Goal: Complete Application Form: Complete application form

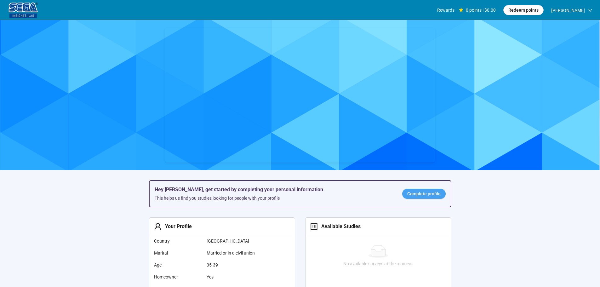
click at [416, 196] on span "Complete profile" at bounding box center [423, 193] width 33 height 7
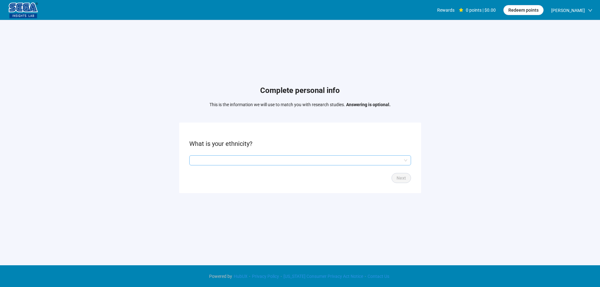
click at [289, 159] on input "search" at bounding box center [300, 160] width 214 height 9
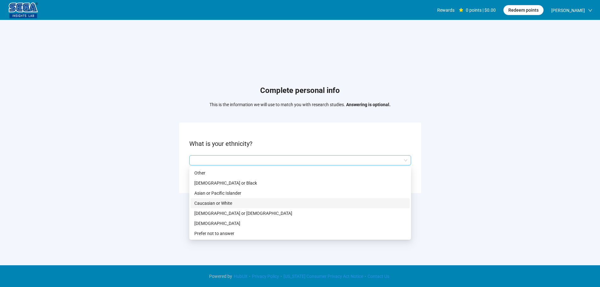
click at [231, 206] on p "Caucasian or White" at bounding box center [300, 203] width 212 height 7
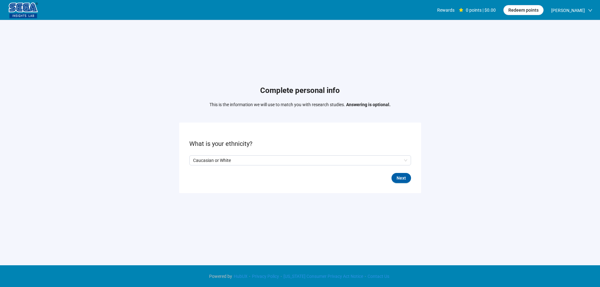
click at [410, 182] on div "Next" at bounding box center [300, 178] width 222 height 10
click at [402, 182] on button "Next" at bounding box center [402, 178] width 20 height 10
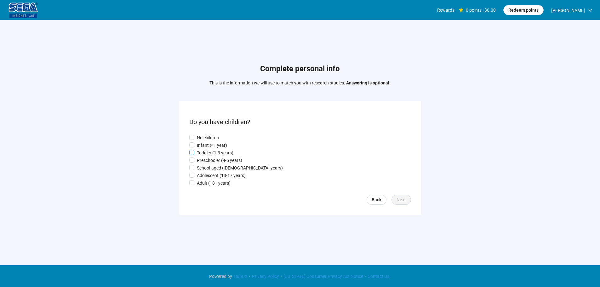
click at [224, 156] on p "Toddler (1-3 years)" at bounding box center [215, 152] width 37 height 7
click at [404, 201] on span "Next" at bounding box center [401, 199] width 9 height 7
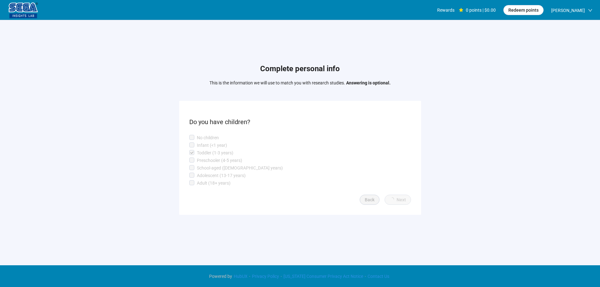
scroll to position [0, 0]
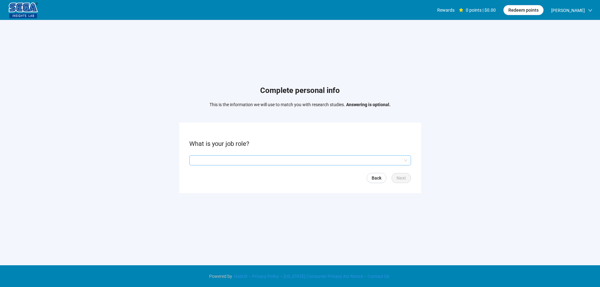
click at [220, 161] on input "search" at bounding box center [300, 160] width 214 height 9
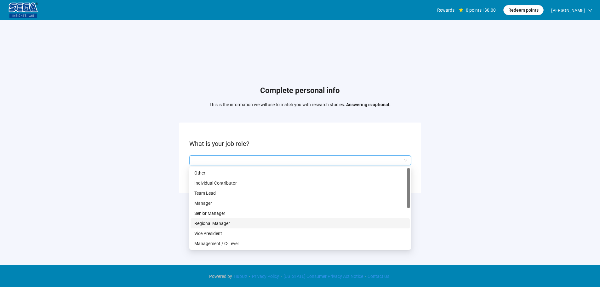
click at [227, 224] on p "Regional Manager" at bounding box center [300, 223] width 212 height 7
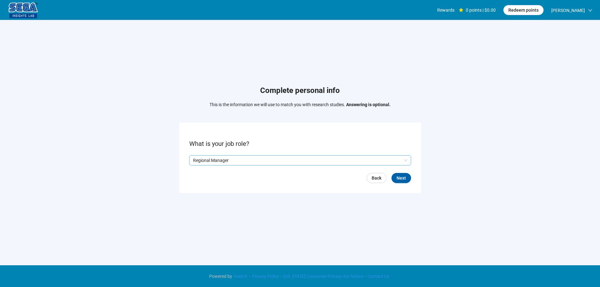
click at [414, 175] on form "What is your job role? Q2hhcmFjdGVyaXN0aWNBbnN3ZXJOb2RlOjUwMmEwMmUwLTUzNTktNDBm…" at bounding box center [300, 158] width 242 height 70
click at [408, 178] on button "Next" at bounding box center [402, 178] width 20 height 10
click at [212, 158] on input "search" at bounding box center [300, 160] width 214 height 9
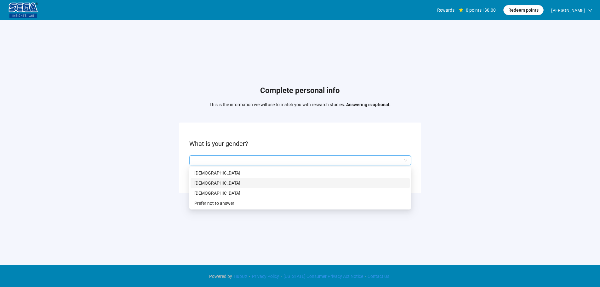
drag, startPoint x: 211, startPoint y: 181, endPoint x: 240, endPoint y: 188, distance: 29.7
click at [211, 181] on p "[DEMOGRAPHIC_DATA]" at bounding box center [300, 183] width 212 height 7
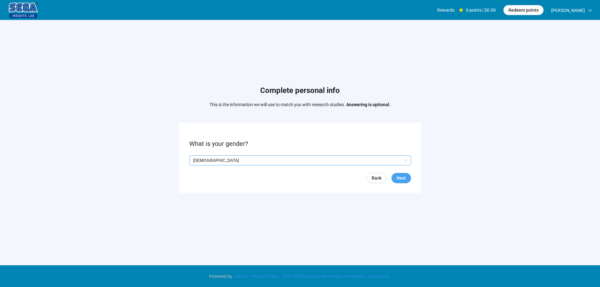
click at [399, 179] on span "Next" at bounding box center [401, 178] width 9 height 7
click at [204, 161] on input at bounding box center [204, 160] width 28 height 9
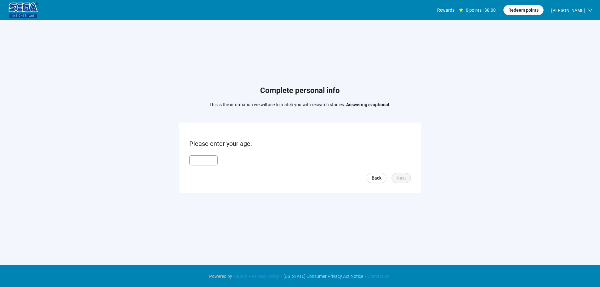
scroll to position [0, 0]
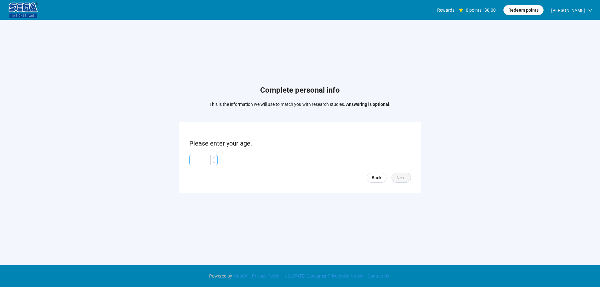
click at [199, 158] on input at bounding box center [204, 159] width 28 height 9
type input "**"
click at [403, 174] on span "Next" at bounding box center [401, 177] width 9 height 7
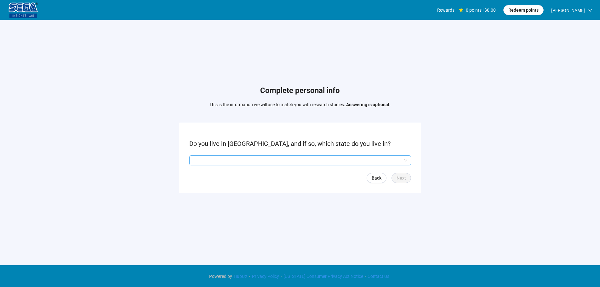
click at [228, 158] on input "search" at bounding box center [300, 160] width 214 height 9
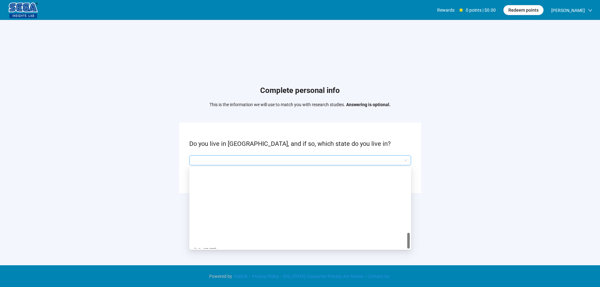
scroll to position [434, 0]
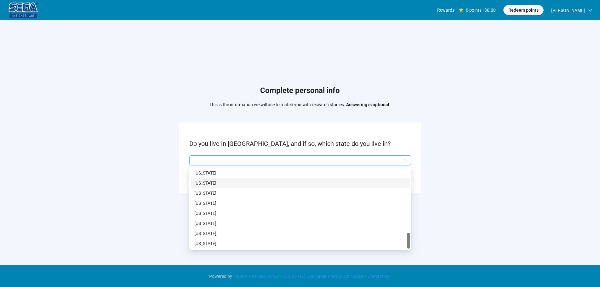
click at [203, 181] on p "[US_STATE]" at bounding box center [300, 183] width 212 height 7
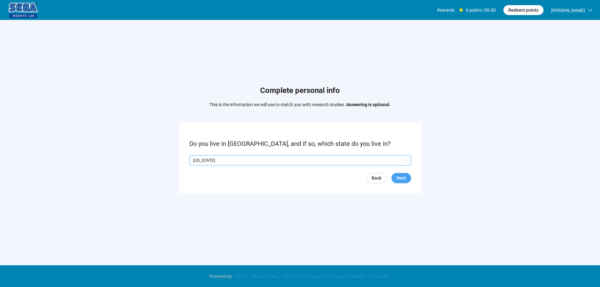
click at [397, 176] on span "Next" at bounding box center [401, 178] width 9 height 7
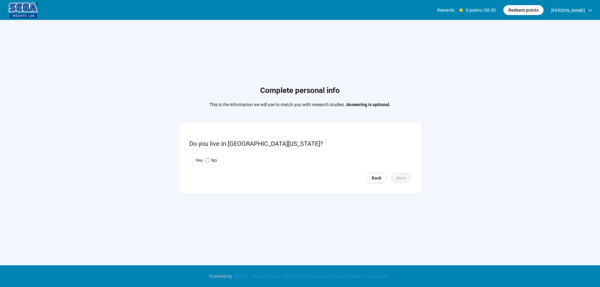
click at [217, 159] on p "No" at bounding box center [214, 160] width 6 height 7
click at [405, 179] on span "Next" at bounding box center [401, 178] width 9 height 7
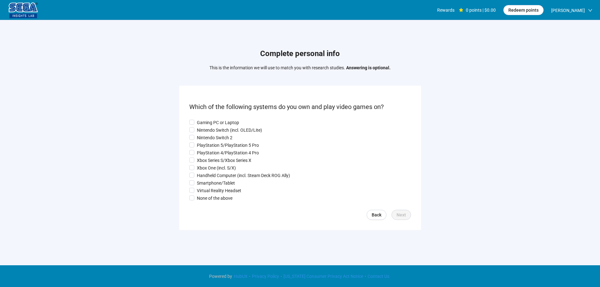
click at [208, 124] on p "Gaming PC or Laptop" at bounding box center [218, 122] width 42 height 7
drag, startPoint x: 207, startPoint y: 130, endPoint x: 205, endPoint y: 140, distance: 9.8
click at [207, 131] on p "Nintendo Switch (incl. OLED/Lite)" at bounding box center [229, 130] width 65 height 7
drag, startPoint x: 203, startPoint y: 145, endPoint x: 204, endPoint y: 155, distance: 9.8
click at [203, 145] on p "PlayStation 5/PlayStation 5 Pro" at bounding box center [228, 145] width 62 height 7
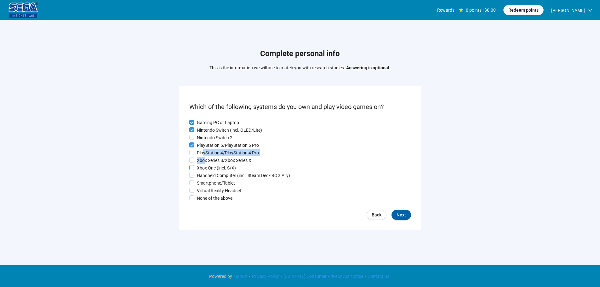
drag, startPoint x: 204, startPoint y: 156, endPoint x: 205, endPoint y: 165, distance: 8.8
click at [204, 157] on div "Gaming PC or Laptop Nintendo Switch (incl. OLED/Lite) Nintendo Switch 2 PlaySta…" at bounding box center [300, 160] width 222 height 83
click at [205, 167] on p "Xbox One (incl. S/X)" at bounding box center [216, 168] width 39 height 7
click at [206, 178] on p "Handheld Computer (incl. Steam Deck ROG Ally)" at bounding box center [243, 175] width 93 height 7
click at [211, 192] on p "Virtual Reality Headset" at bounding box center [219, 190] width 44 height 7
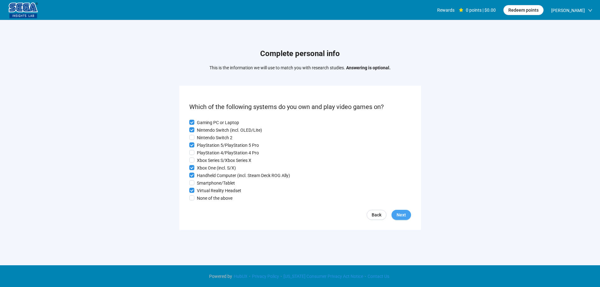
click at [403, 217] on span "Next" at bounding box center [401, 214] width 9 height 7
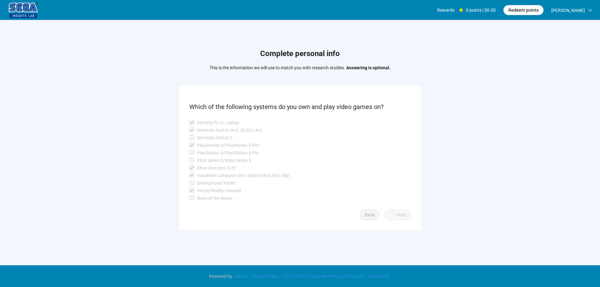
scroll to position [0, 0]
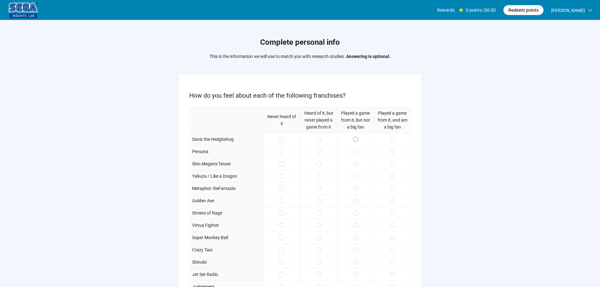
click at [356, 138] on span at bounding box center [355, 139] width 5 height 5
click at [391, 136] on div at bounding box center [392, 139] width 37 height 12
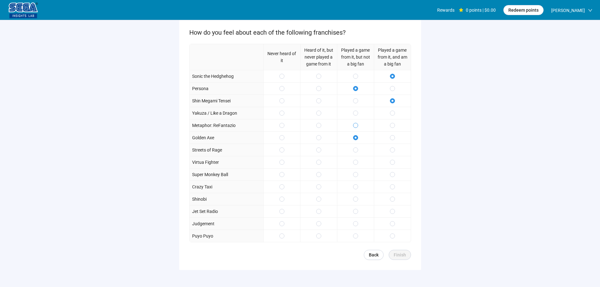
click at [354, 124] on span at bounding box center [355, 125] width 5 height 5
click at [357, 152] on span at bounding box center [355, 149] width 5 height 5
